Goal: Find specific page/section: Find specific page/section

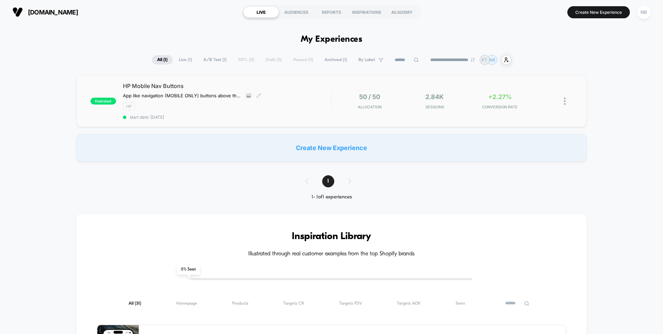
click at [308, 88] on span "HP Mobile Nav Buttons" at bounding box center [227, 86] width 208 height 7
